Goal: Task Accomplishment & Management: Manage account settings

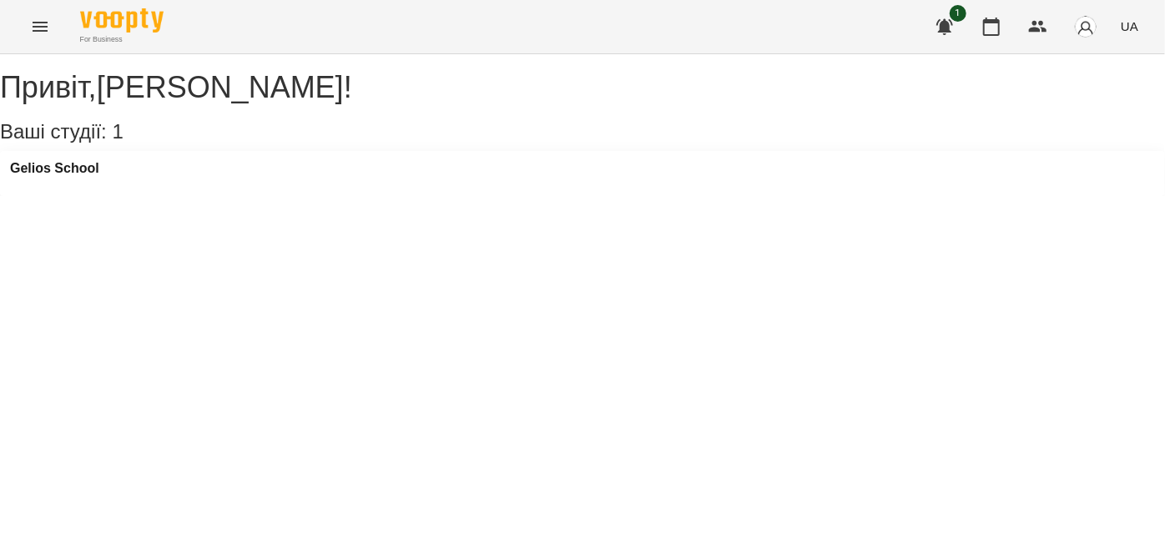
click at [40, 26] on icon "Menu" at bounding box center [40, 27] width 15 height 10
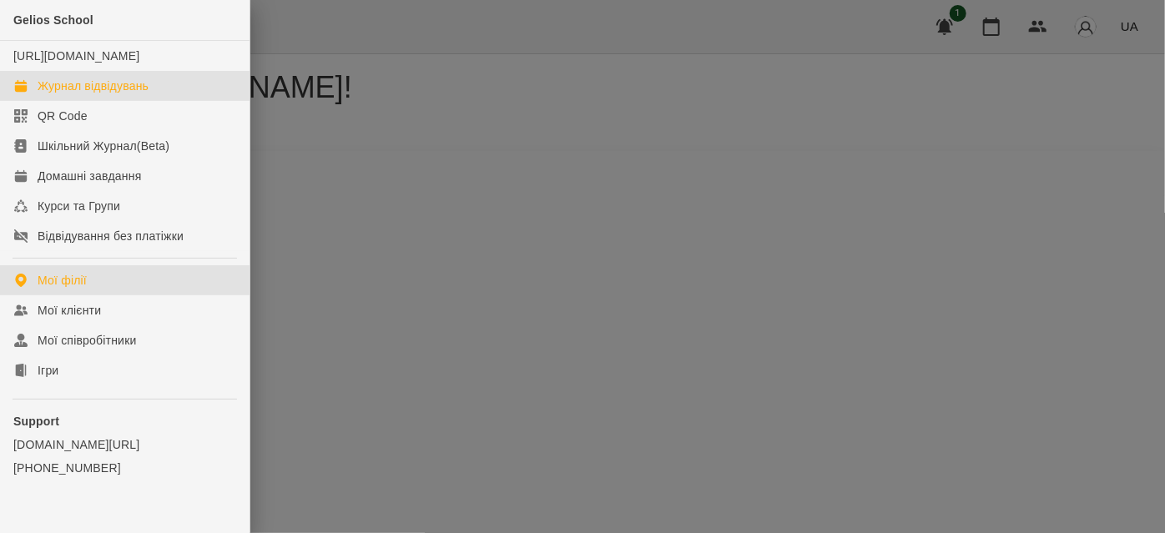
click at [111, 94] on div "Журнал відвідувань" at bounding box center [93, 86] width 111 height 17
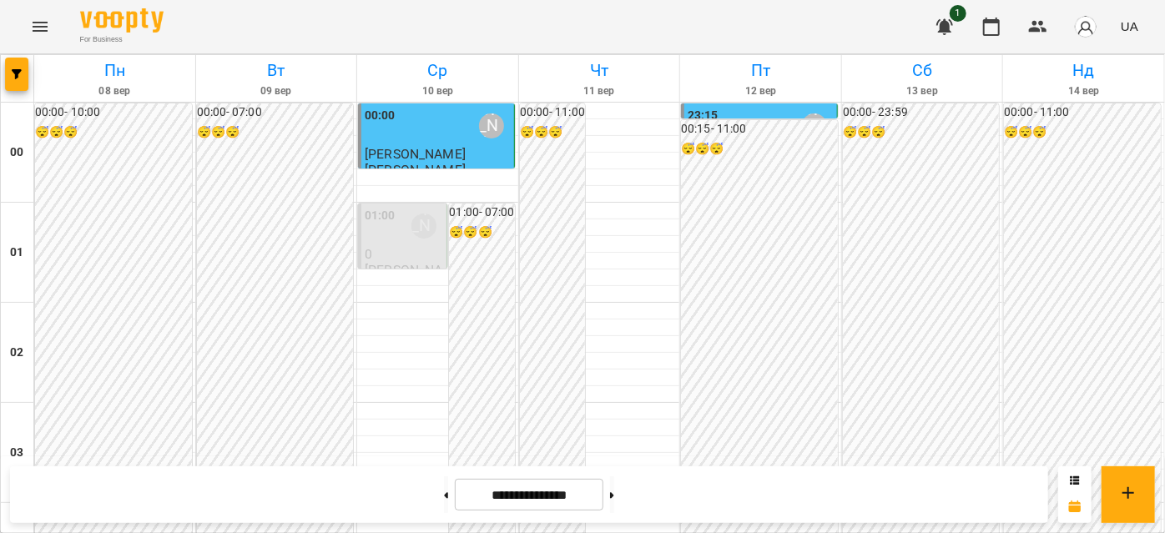
scroll to position [909, 0]
click at [444, 495] on button at bounding box center [446, 495] width 4 height 37
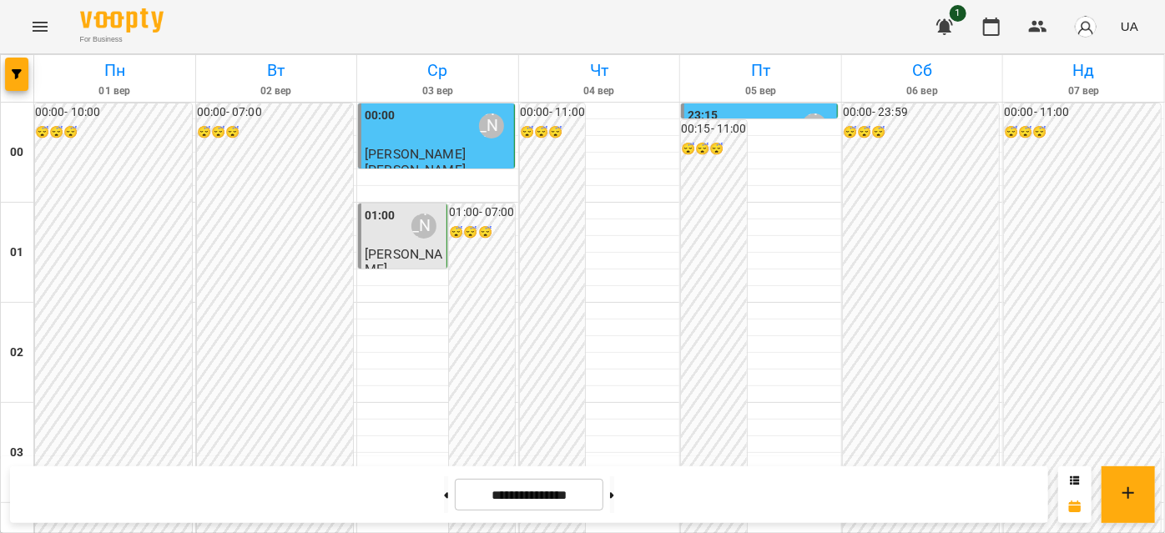
scroll to position [1669, 0]
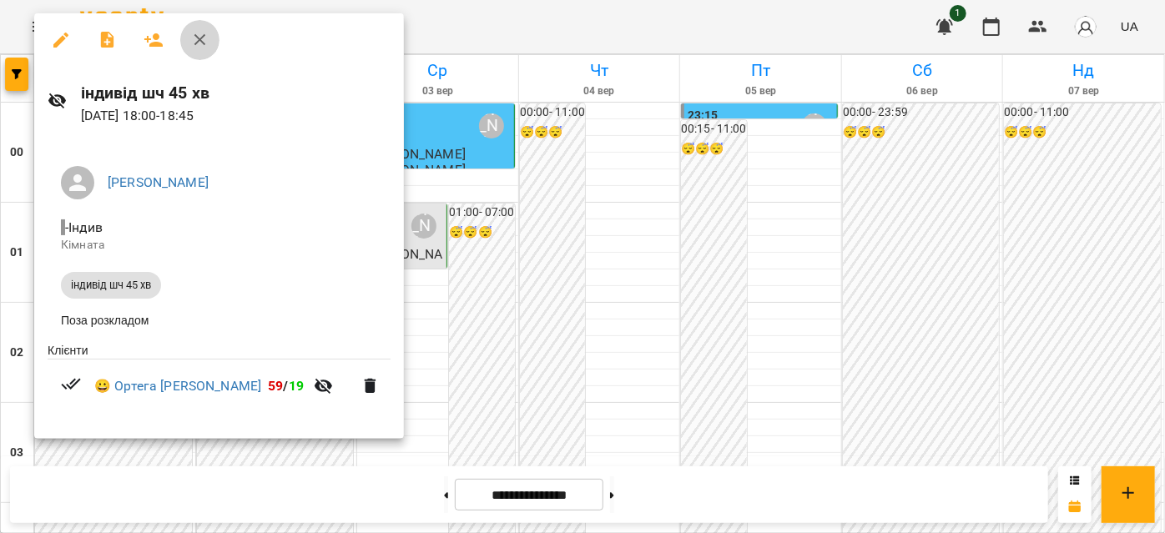
click at [196, 34] on icon "button" at bounding box center [200, 40] width 20 height 20
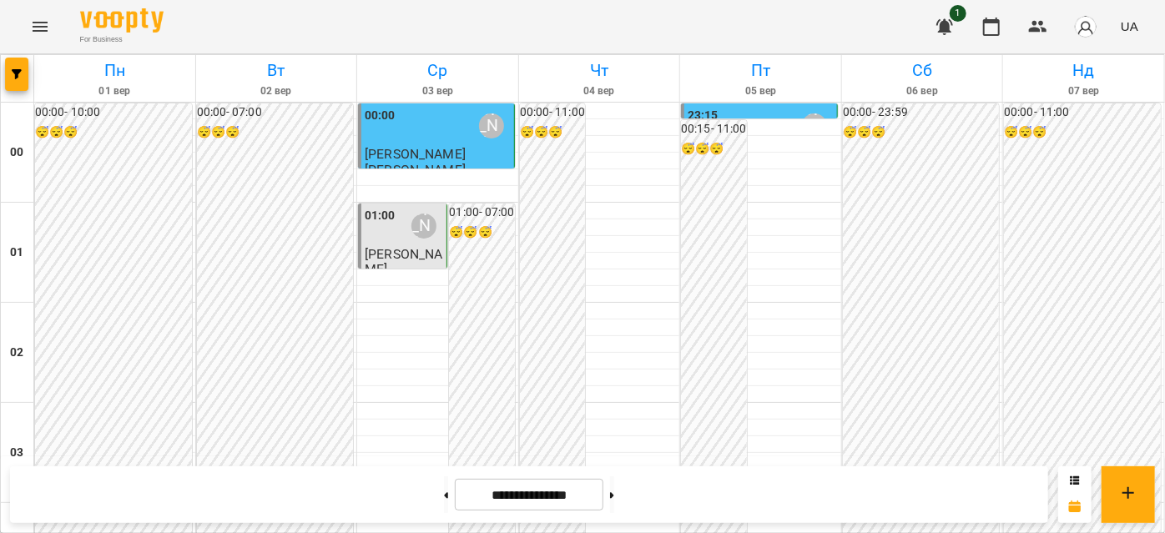
scroll to position [0, 0]
click at [370, 232] on div "01:00" at bounding box center [380, 226] width 31 height 38
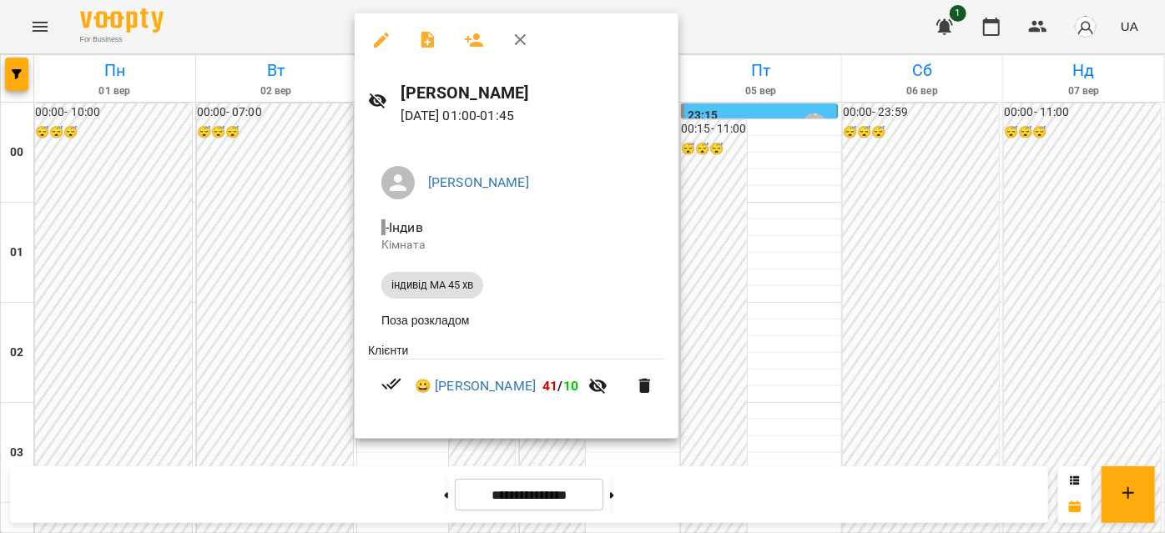
click at [526, 33] on icon "button" at bounding box center [521, 40] width 20 height 20
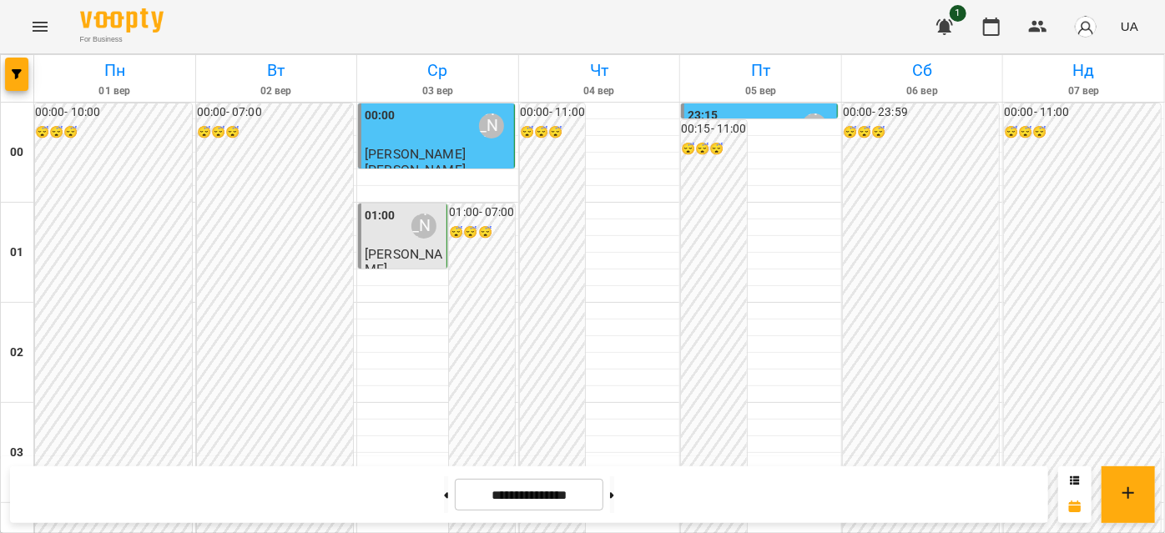
scroll to position [1593, 0]
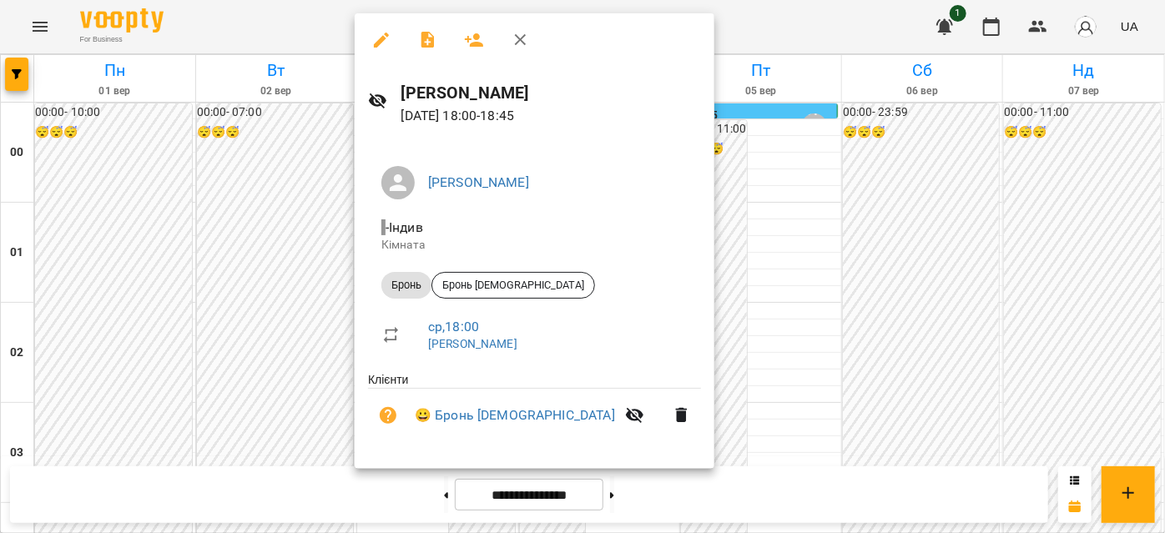
click at [520, 43] on icon "button" at bounding box center [521, 40] width 20 height 20
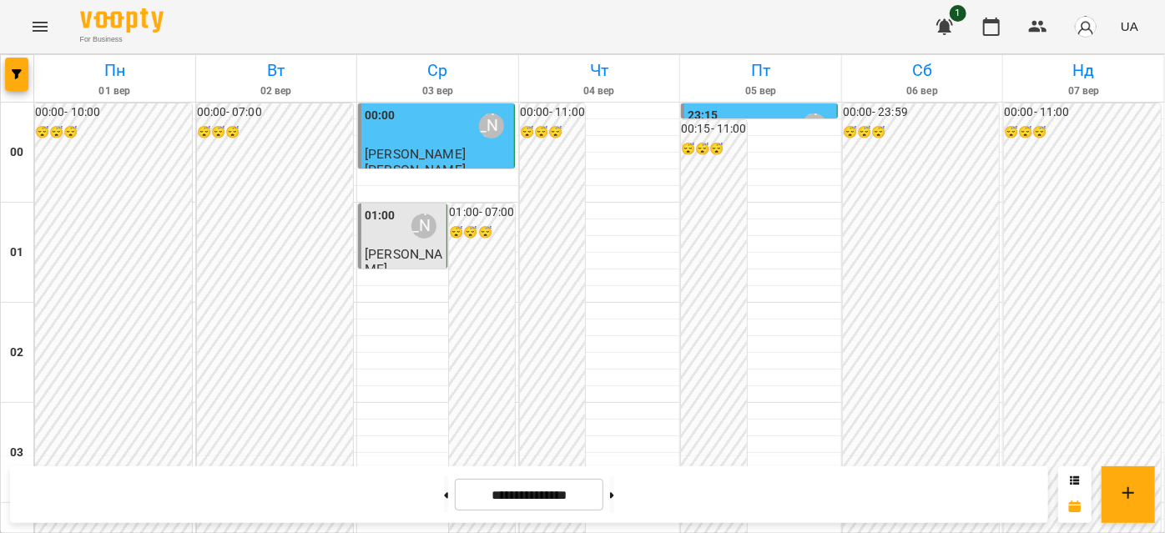
scroll to position [1289, 0]
click at [614, 487] on button at bounding box center [612, 495] width 4 height 37
type input "**********"
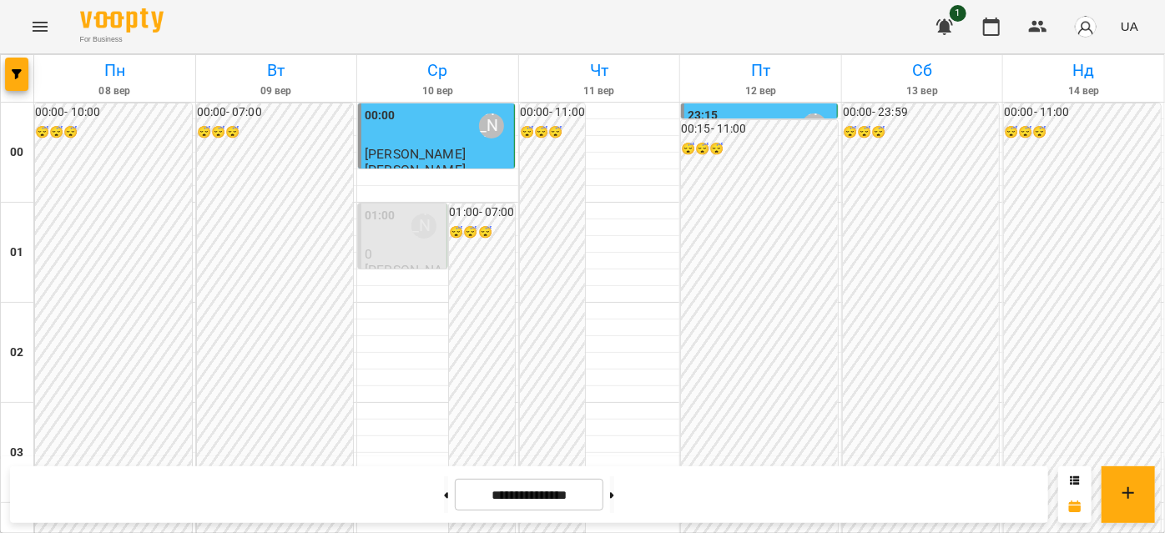
scroll to position [1440, 0]
